Goal: Task Accomplishment & Management: Manage account settings

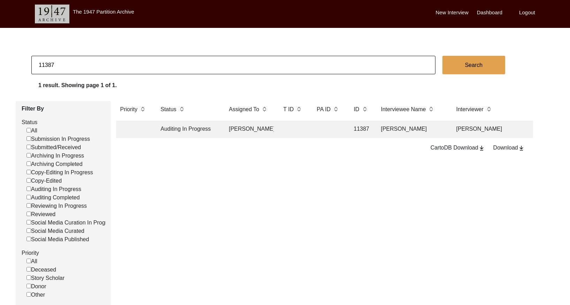
click at [312, 68] on input "11387" at bounding box center [233, 65] width 404 height 18
type input "[GEOGRAPHIC_DATA]"
checkbox input "false"
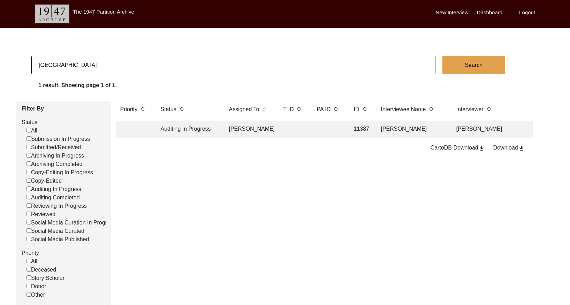
checkbox input "false"
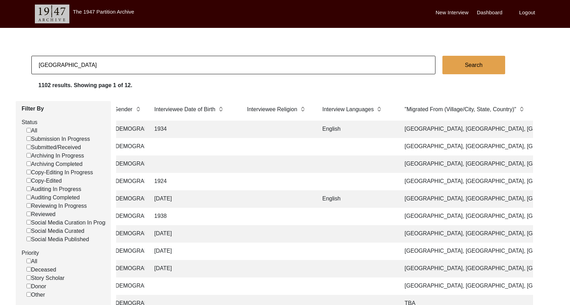
scroll to position [0, 678]
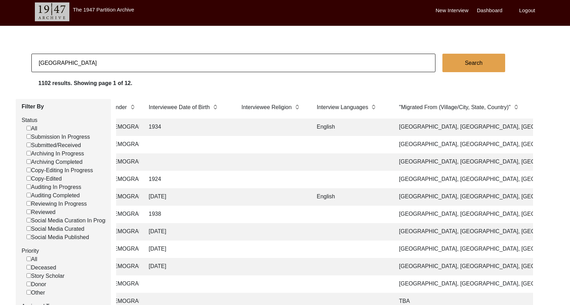
click at [127, 67] on input "[GEOGRAPHIC_DATA]" at bounding box center [233, 63] width 404 height 18
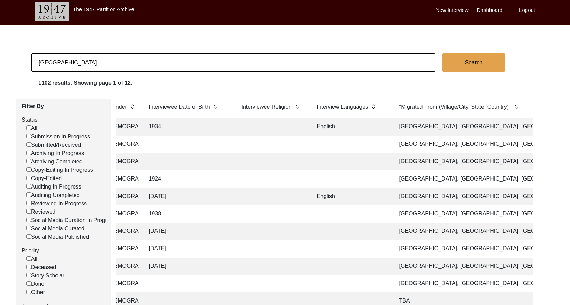
scroll to position [3, 0]
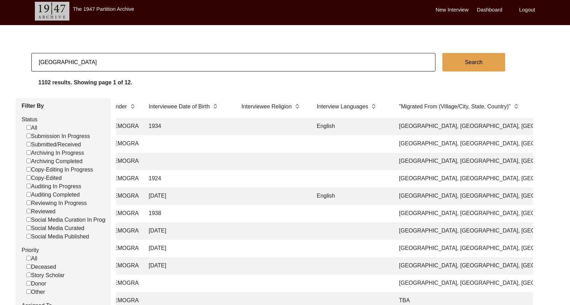
click at [127, 67] on input "[GEOGRAPHIC_DATA]" at bounding box center [233, 62] width 404 height 18
checkbox input "false"
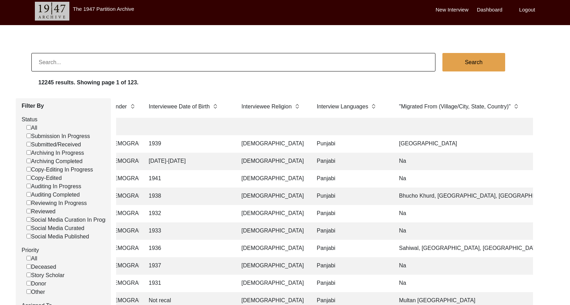
click at [90, 63] on input at bounding box center [233, 62] width 404 height 18
paste input "[PERSON_NAME]"
type input "[PERSON_NAME]"
checkbox input "false"
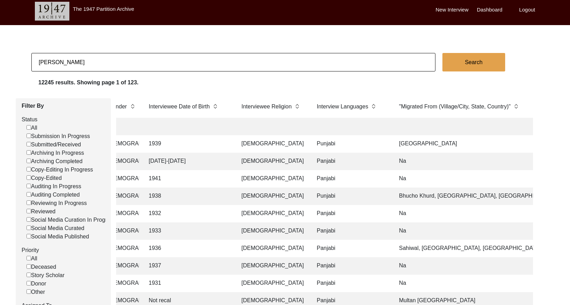
checkbox input "false"
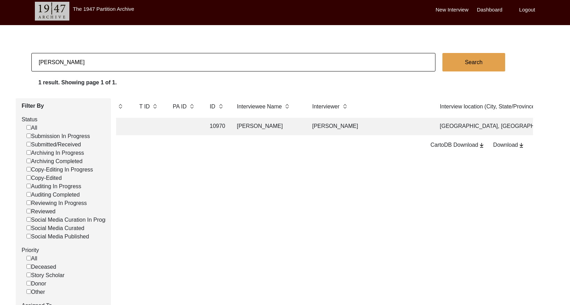
scroll to position [0, 46]
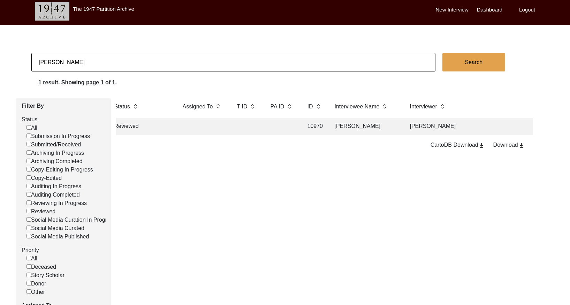
click at [297, 123] on td at bounding box center [281, 126] width 31 height 17
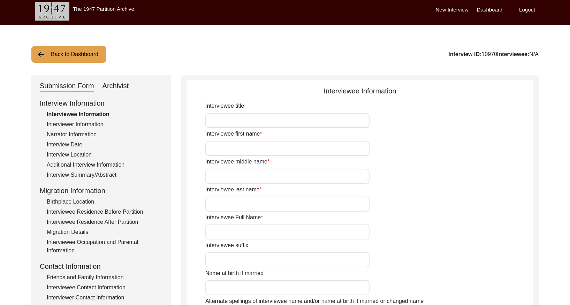
type input "Mr."
type input "[PERSON_NAME]"
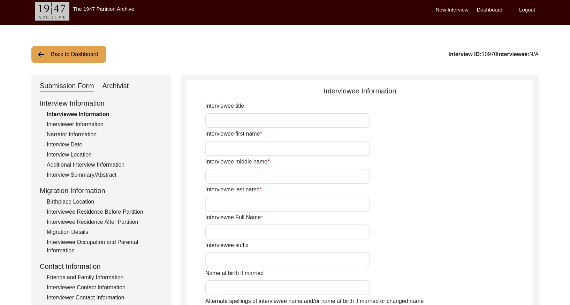
type input "[DATE]"
type input "85"
type input "[DEMOGRAPHIC_DATA]"
type input "Yes"
type textarea "He gave up religion after the events of Partition"
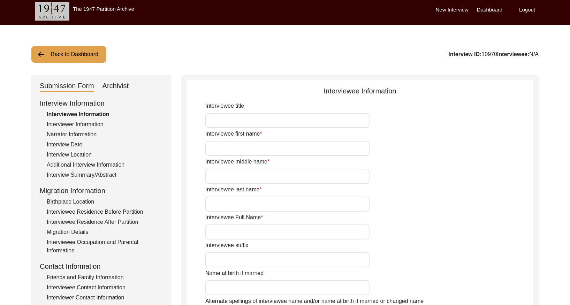
type input "Punjabi"
type input "[DEMOGRAPHIC_DATA]"
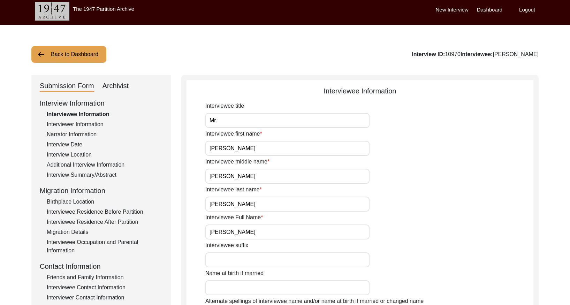
click at [122, 91] on div "Archivist" at bounding box center [115, 85] width 26 height 11
select select "Reviewed"
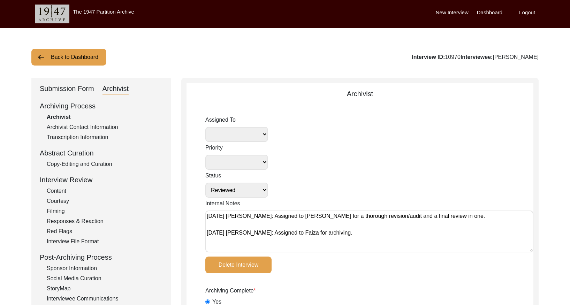
drag, startPoint x: 450, startPoint y: 56, endPoint x: 434, endPoint y: 54, distance: 15.8
click at [434, 54] on div "Interview ID: 10970 Interviewee: [PERSON_NAME]" at bounding box center [474, 57] width 127 height 8
copy div "10970"
click at [57, 56] on button "Back to Dashboard" at bounding box center [68, 57] width 75 height 17
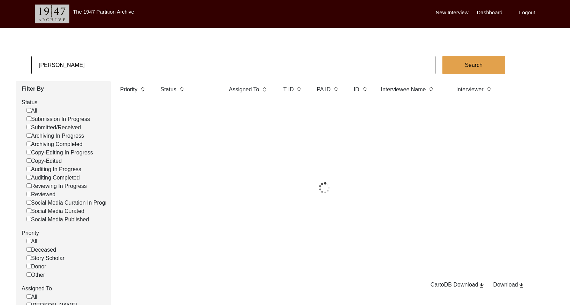
click at [95, 64] on input "[PERSON_NAME]" at bounding box center [233, 65] width 404 height 18
paste input "[PERSON_NAME]"
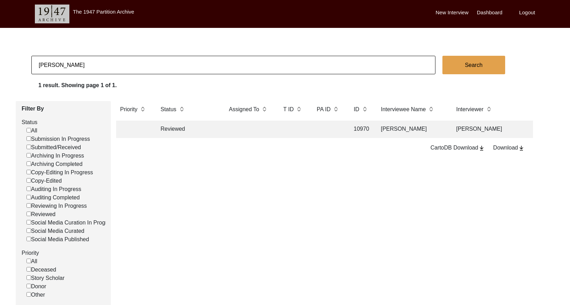
type input "[PERSON_NAME]"
checkbox input "false"
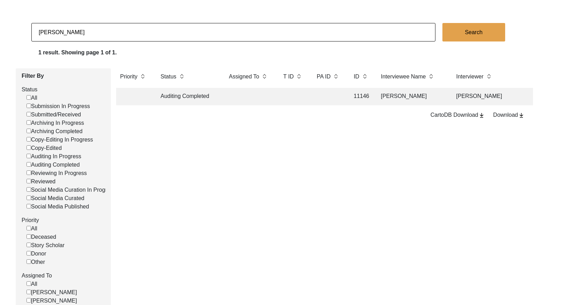
scroll to position [37, 0]
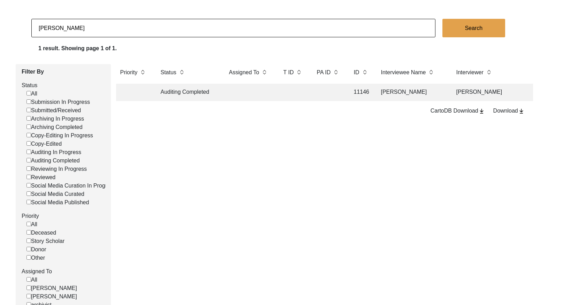
click at [297, 98] on td at bounding box center [293, 92] width 28 height 17
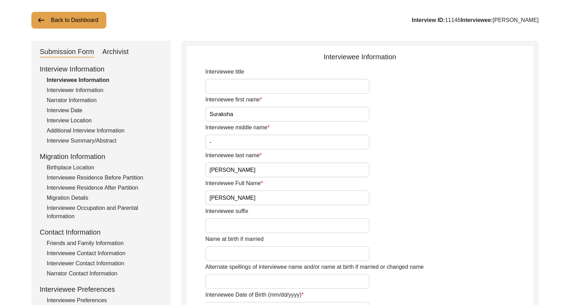
drag, startPoint x: 126, startPoint y: 51, endPoint x: 173, endPoint y: 66, distance: 49.3
click at [126, 52] on div "Archivist" at bounding box center [115, 51] width 26 height 11
select select "Auditing Completed"
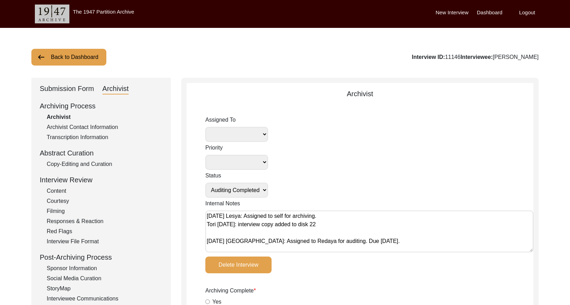
click at [70, 60] on button "Back to Dashboard" at bounding box center [68, 57] width 75 height 17
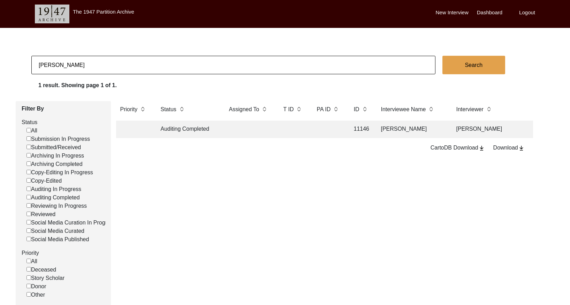
click at [86, 62] on input "[PERSON_NAME]" at bounding box center [233, 65] width 404 height 18
paste input "[PERSON_NAME]"
type input "[PERSON_NAME]"
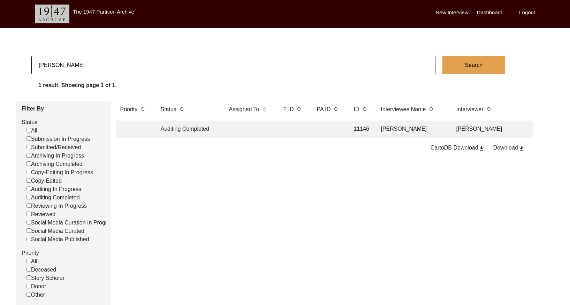
checkbox input "false"
click at [91, 68] on input "[PERSON_NAME]" at bounding box center [233, 65] width 404 height 18
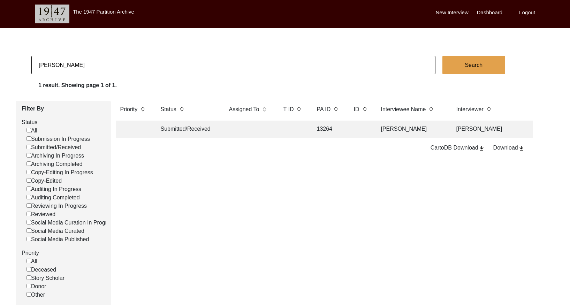
click at [91, 68] on input "[PERSON_NAME]" at bounding box center [233, 65] width 404 height 18
paste input "[PERSON_NAME]"
type input "[PERSON_NAME]"
checkbox input "false"
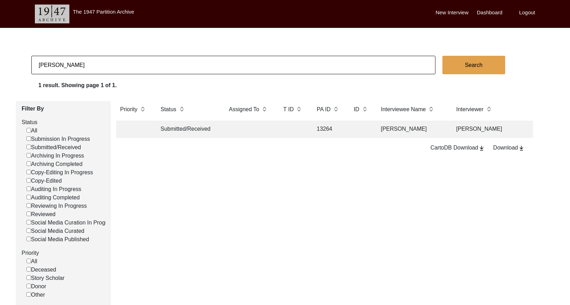
checkbox input "false"
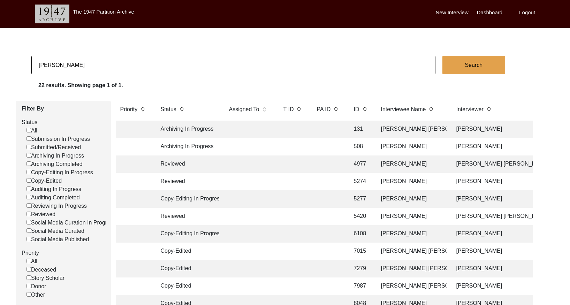
click at [112, 69] on input "[PERSON_NAME]" at bounding box center [233, 65] width 404 height 18
paste input "9817"
type input "9817"
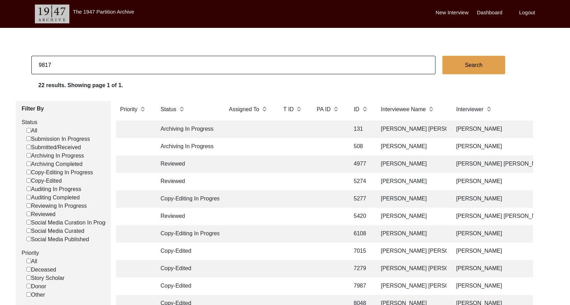
checkbox input "false"
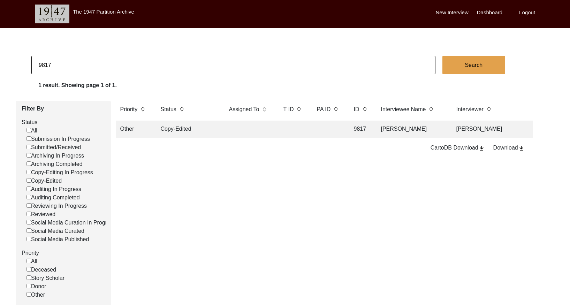
click at [248, 127] on td at bounding box center [249, 129] width 49 height 17
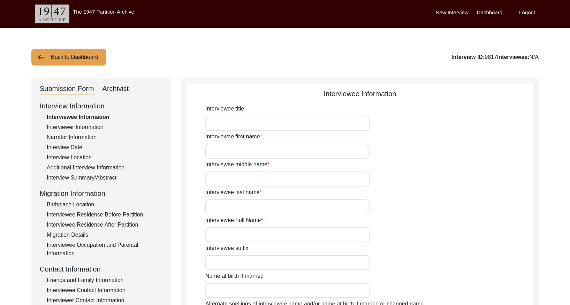
type input "[PERSON_NAME]"
type input "N/A"
type input "[PERSON_NAME]"
type input "1932"
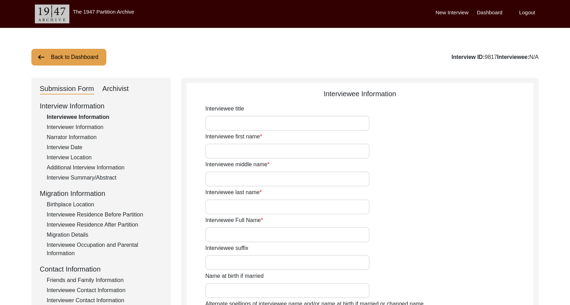
type input "1932 (Approx)"
type input "89 years"
type input "[DEMOGRAPHIC_DATA]"
type input "Punjabi"
type input "[DEMOGRAPHIC_DATA]"
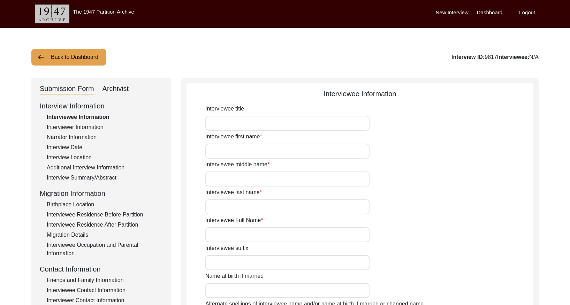
type input "kisan"
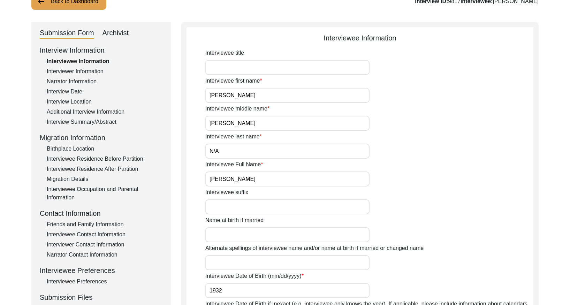
scroll to position [56, 0]
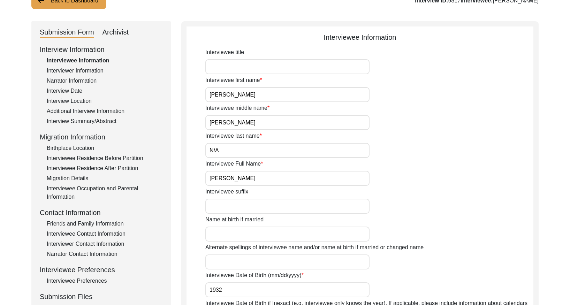
click at [115, 35] on div "Archivist" at bounding box center [115, 32] width 26 height 11
select select "Other"
select select "Copy-Edited"
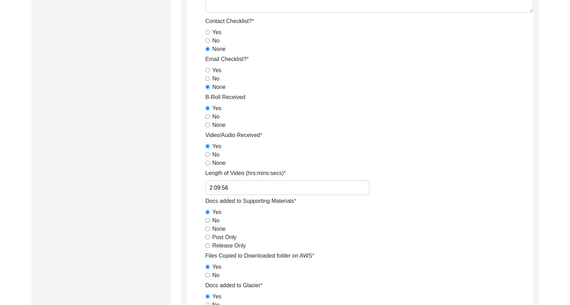
scroll to position [0, 0]
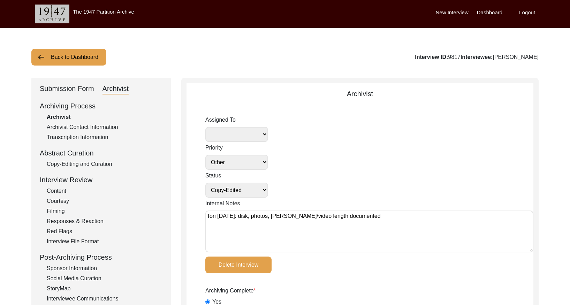
drag, startPoint x: 68, startPoint y: 57, endPoint x: 110, endPoint y: 45, distance: 44.0
click at [78, 54] on button "Back to Dashboard" at bounding box center [68, 57] width 75 height 17
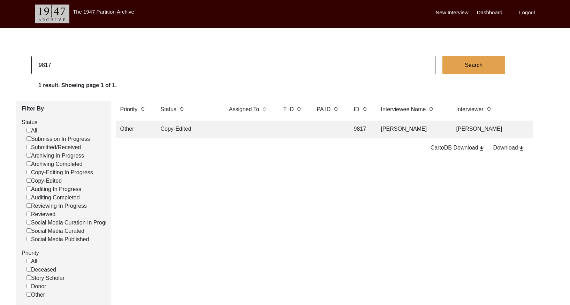
click at [74, 62] on input "9817" at bounding box center [233, 65] width 404 height 18
paste input "[PERSON_NAME]"
type input "[PERSON_NAME]"
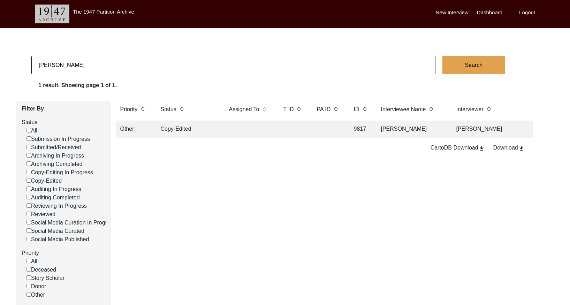
checkbox input "false"
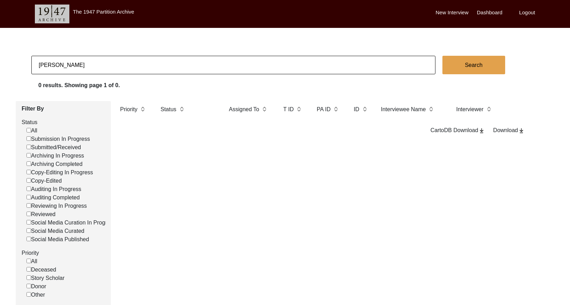
click at [83, 66] on input "[PERSON_NAME]" at bounding box center [233, 65] width 404 height 18
paste input "[PERSON_NAME]"
type input "[PERSON_NAME]"
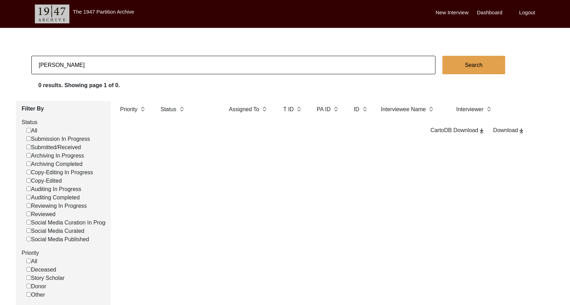
checkbox input "false"
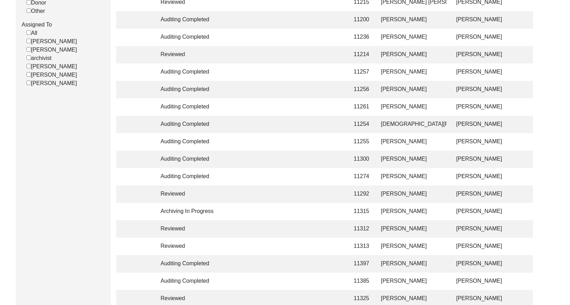
scroll to position [296, 0]
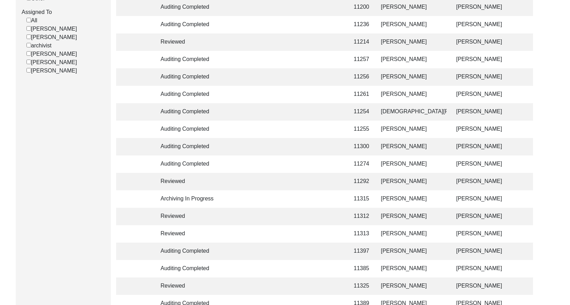
click at [239, 179] on td at bounding box center [249, 181] width 49 height 17
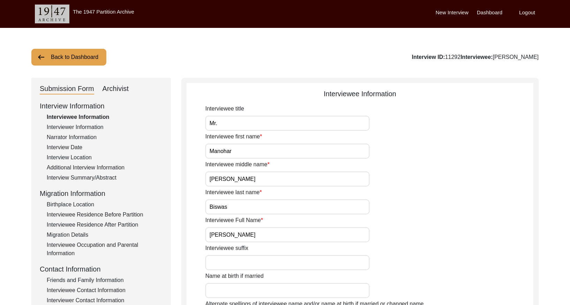
drag, startPoint x: 85, startPoint y: 175, endPoint x: 152, endPoint y: 163, distance: 68.3
click at [85, 175] on div "Interview Summary/Abstract" at bounding box center [105, 178] width 116 height 8
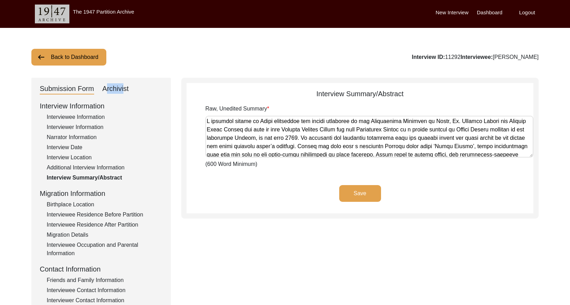
click at [120, 85] on div "Submission Form Archivist Interview Information Interviewee Information Intervi…" at bounding box center [100, 241] width 139 height 326
click at [128, 84] on div "Archivist" at bounding box center [115, 88] width 26 height 11
select select "Reviewed"
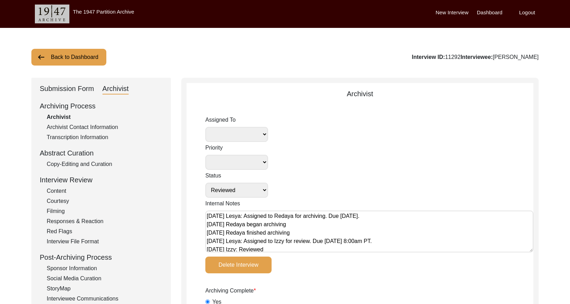
click at [82, 58] on button "Back to Dashboard" at bounding box center [68, 57] width 75 height 17
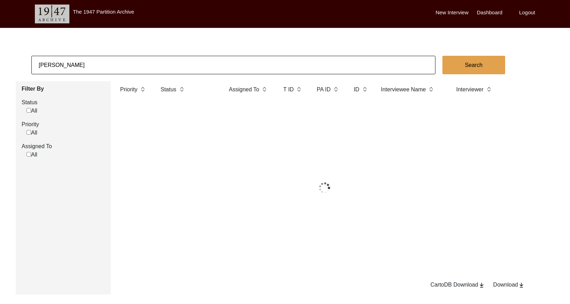
click at [129, 59] on input "[PERSON_NAME]" at bounding box center [233, 65] width 404 height 18
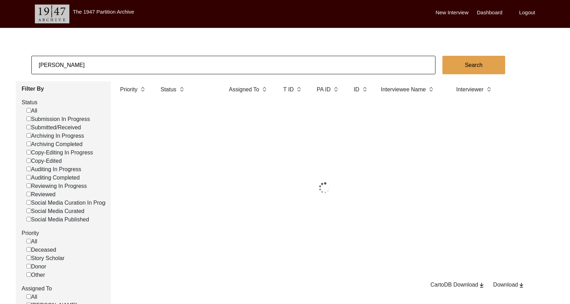
click at [129, 60] on input "[PERSON_NAME]" at bounding box center [233, 65] width 404 height 18
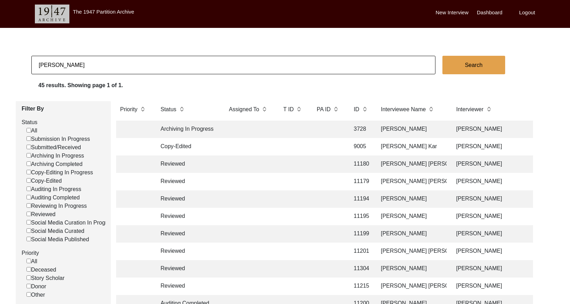
click at [129, 60] on input "[PERSON_NAME]" at bounding box center [233, 65] width 404 height 18
type input "13264"
checkbox input "false"
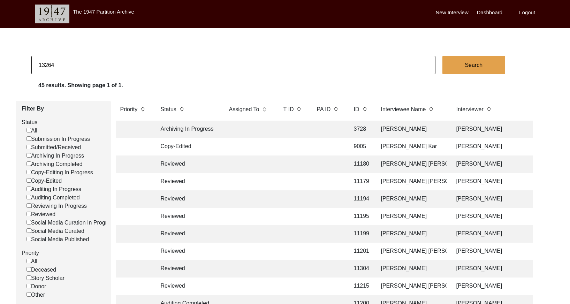
checkbox input "false"
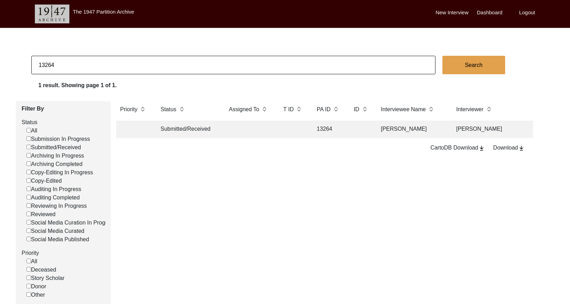
click at [334, 127] on td "13264" at bounding box center [328, 129] width 31 height 17
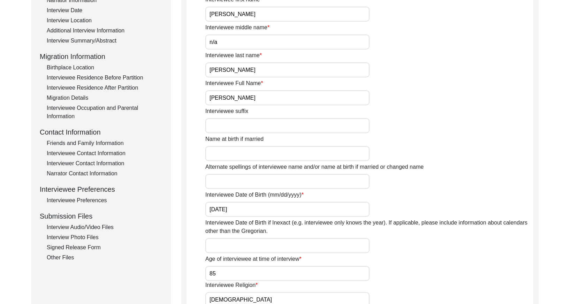
scroll to position [216, 0]
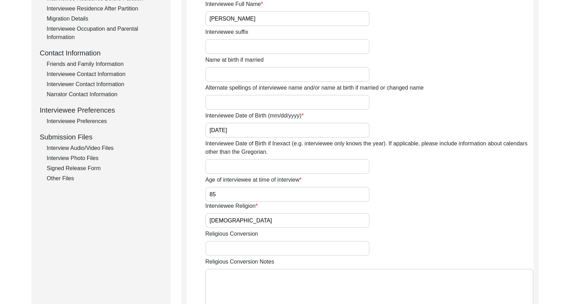
click at [81, 160] on div "Interview Photo Files" at bounding box center [105, 158] width 116 height 8
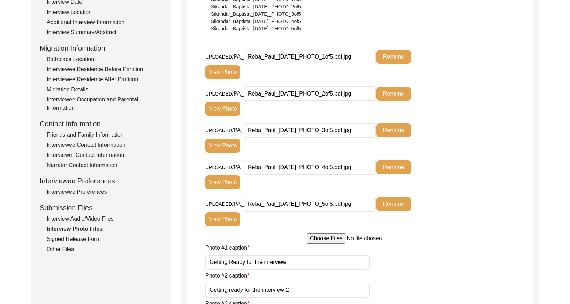
scroll to position [129, 0]
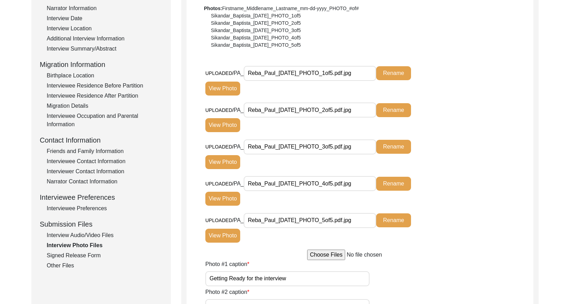
click at [218, 87] on button "View Photo" at bounding box center [222, 89] width 35 height 14
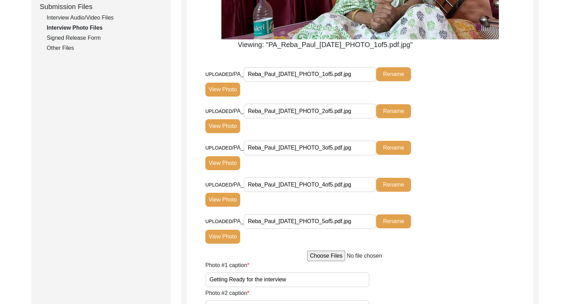
scroll to position [348, 0]
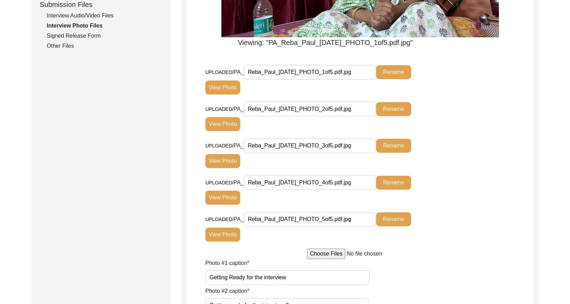
click at [231, 128] on button "View Photo" at bounding box center [222, 124] width 35 height 14
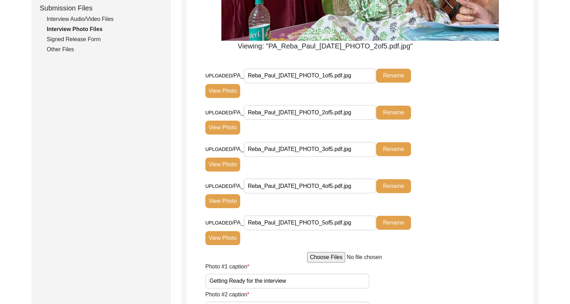
scroll to position [360, 0]
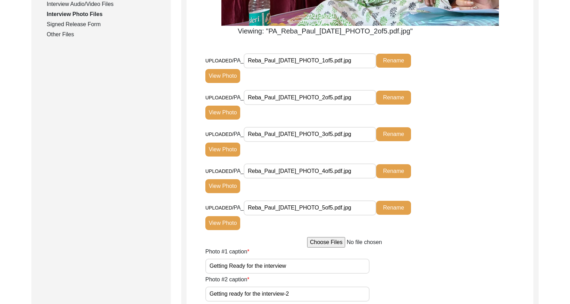
click at [218, 145] on button "View Photo" at bounding box center [222, 150] width 35 height 14
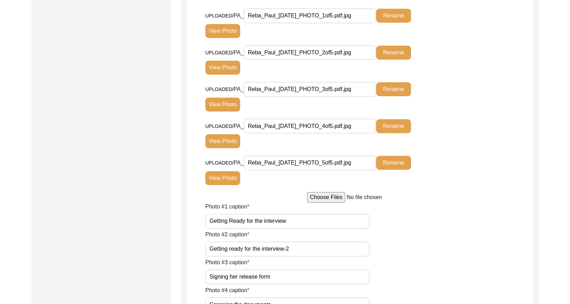
click at [216, 145] on button "View Photo" at bounding box center [222, 141] width 35 height 14
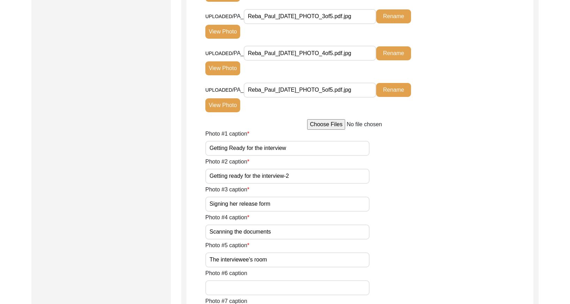
scroll to position [488, 0]
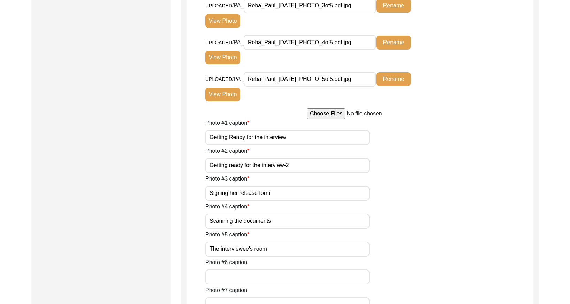
click at [223, 98] on button "View Photo" at bounding box center [222, 94] width 35 height 14
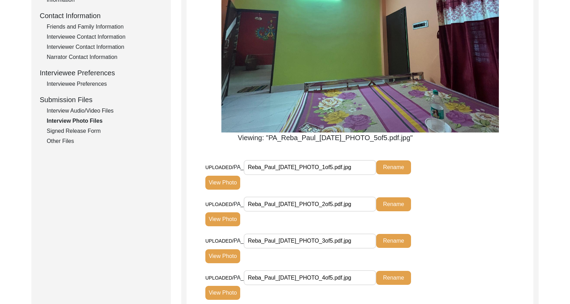
scroll to position [257, 0]
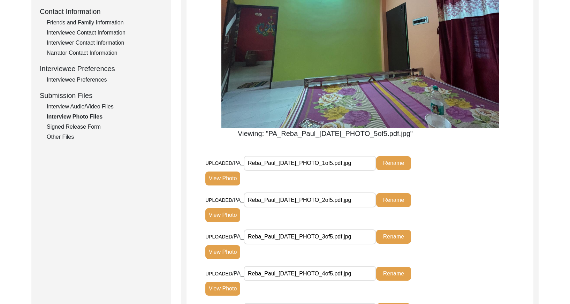
click at [223, 182] on button "View Photo" at bounding box center [222, 178] width 35 height 14
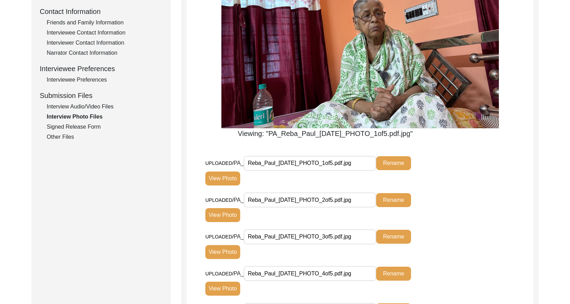
click at [317, 158] on input "Reba_Paul_[DATE]_PHOTO_1of5.pdf.jpg" at bounding box center [310, 163] width 132 height 15
click at [317, 159] on input "Reba_Paul_[DATE]_PHOTO_1of5.pdf.jpg" at bounding box center [310, 163] width 132 height 15
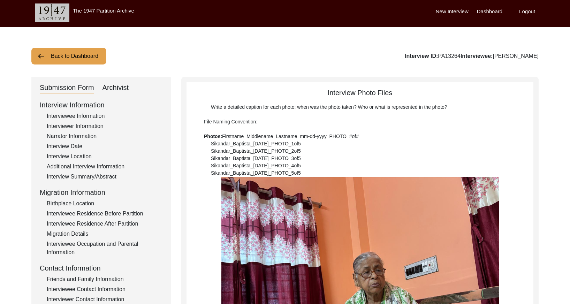
scroll to position [0, 0]
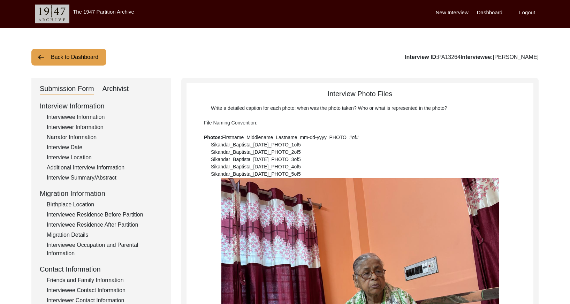
click at [116, 89] on div "Archivist" at bounding box center [115, 88] width 26 height 11
select select "Submitted/Received"
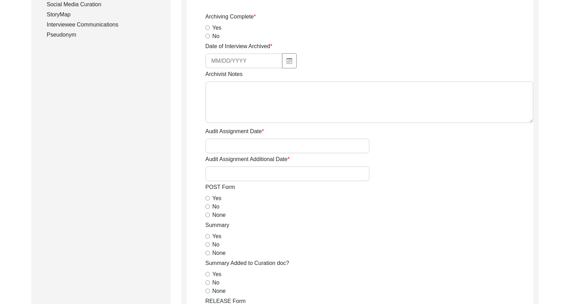
scroll to position [289, 0]
